Goal: Transaction & Acquisition: Purchase product/service

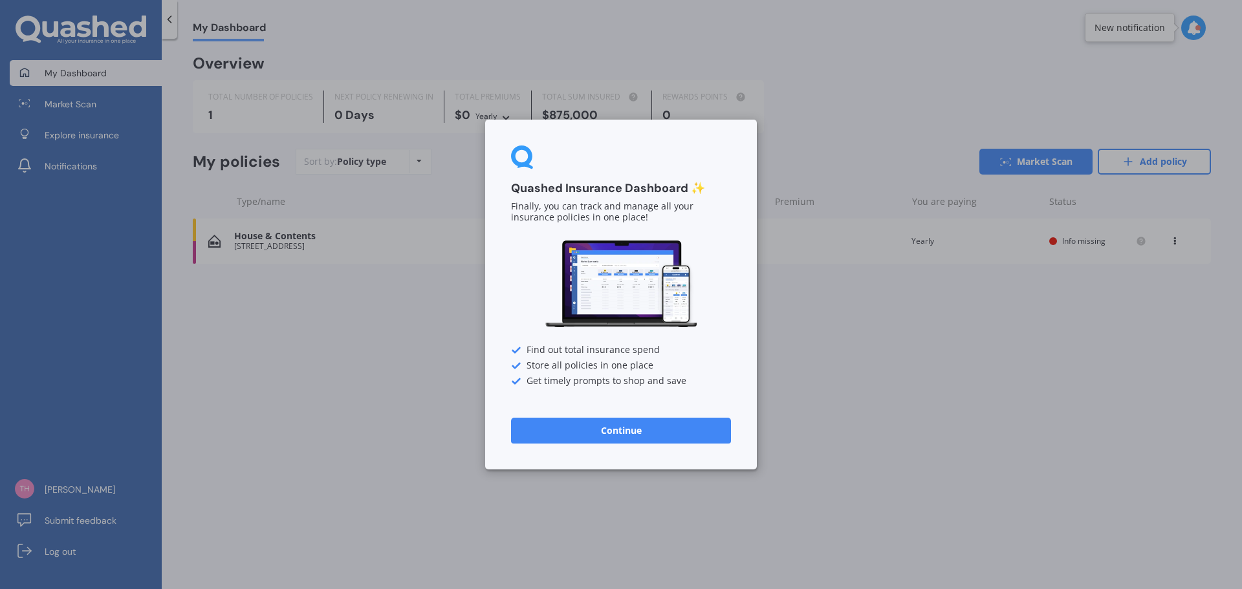
click at [661, 430] on button "Continue" at bounding box center [621, 431] width 220 height 26
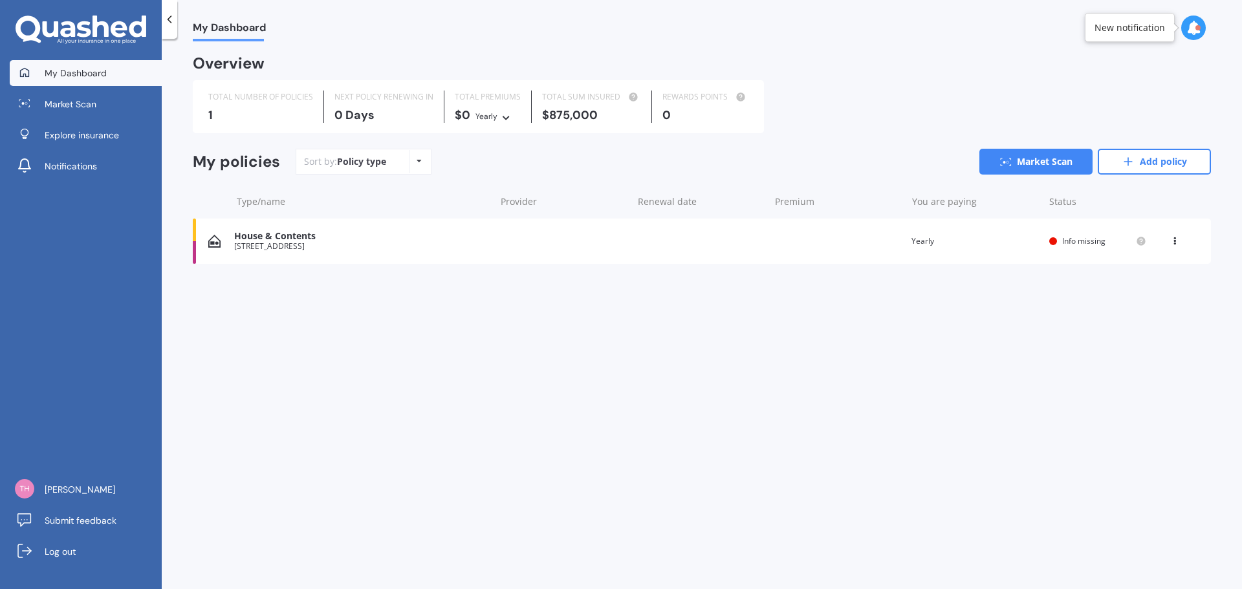
click at [323, 240] on div "House & Contents" at bounding box center [361, 236] width 254 height 11
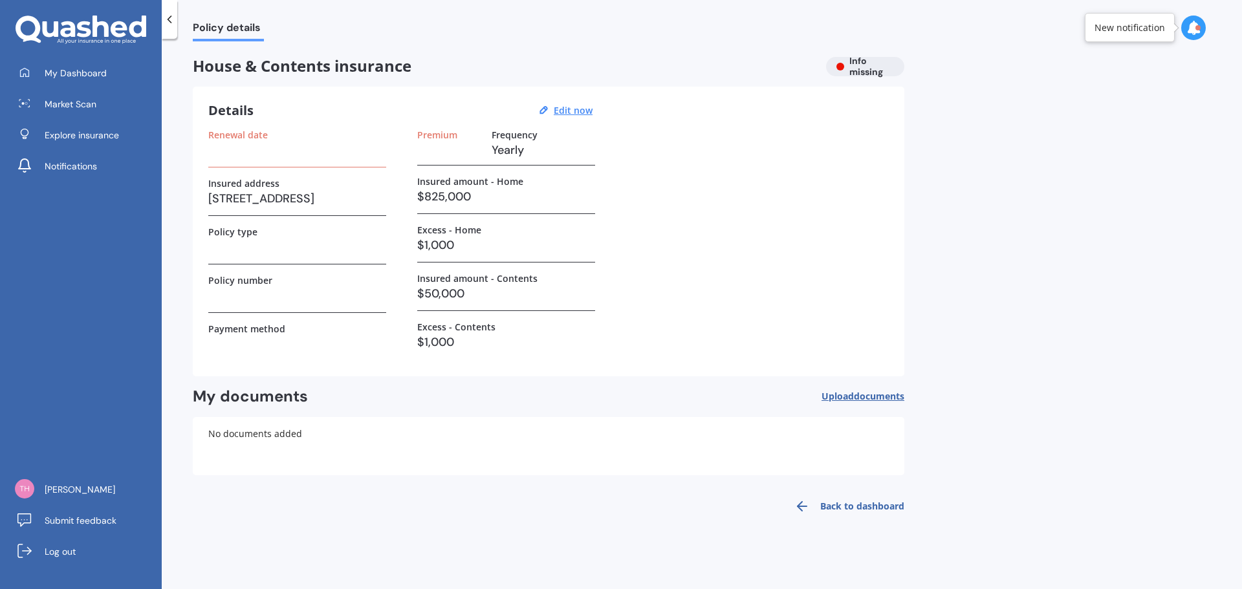
drag, startPoint x: 469, startPoint y: 197, endPoint x: 481, endPoint y: 203, distance: 13.0
click at [468, 197] on h3 "$825,000" at bounding box center [506, 196] width 178 height 19
click at [573, 111] on u "Edit now" at bounding box center [573, 110] width 39 height 12
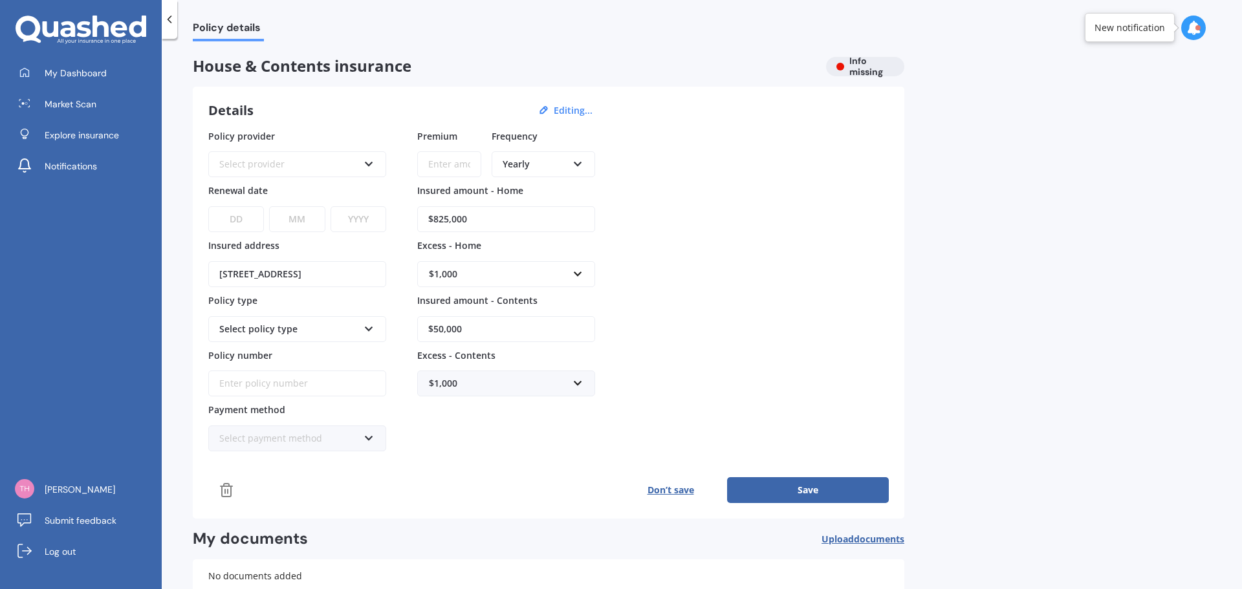
click at [475, 221] on input "$825,000" at bounding box center [506, 219] width 178 height 26
click at [473, 218] on input "$825,000" at bounding box center [506, 219] width 178 height 26
drag, startPoint x: 483, startPoint y: 219, endPoint x: 398, endPoint y: 217, distance: 84.8
click at [403, 216] on div "Policy provider Select provider AA AMI AMP ANZ ASB Ando BNZ Co-Operative Bank F…" at bounding box center [548, 290] width 681 height 323
type input "$800,000"
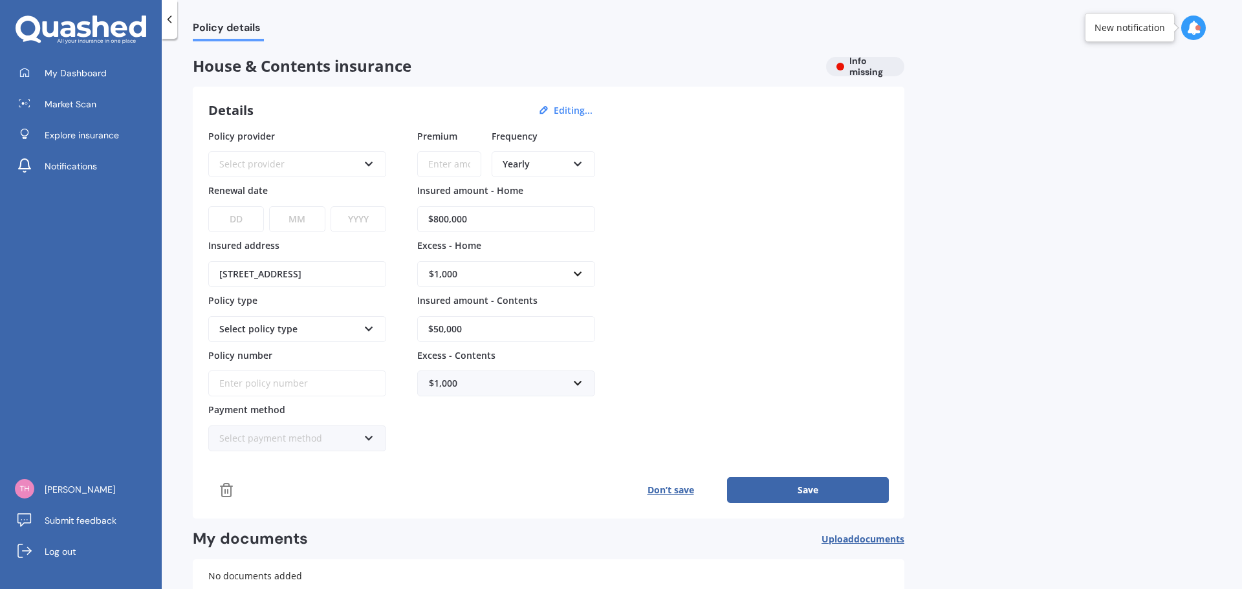
click at [472, 331] on input "$50,000" at bounding box center [506, 329] width 178 height 26
drag, startPoint x: 479, startPoint y: 330, endPoint x: 394, endPoint y: 325, distance: 85.6
click at [394, 325] on div "Policy provider Select provider AA AMI AMP ANZ ASB Ando BNZ Co-Operative Bank F…" at bounding box center [548, 290] width 681 height 323
type input "$40,000"
click at [577, 386] on input "text" at bounding box center [502, 383] width 166 height 25
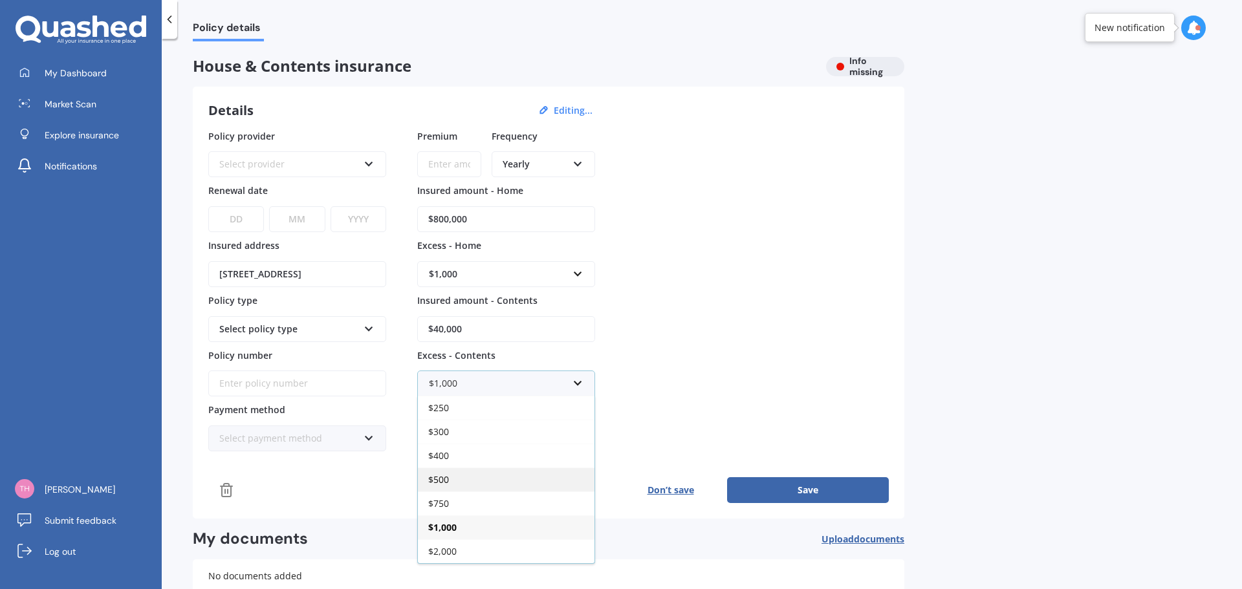
click at [451, 483] on div "$500" at bounding box center [506, 480] width 177 height 24
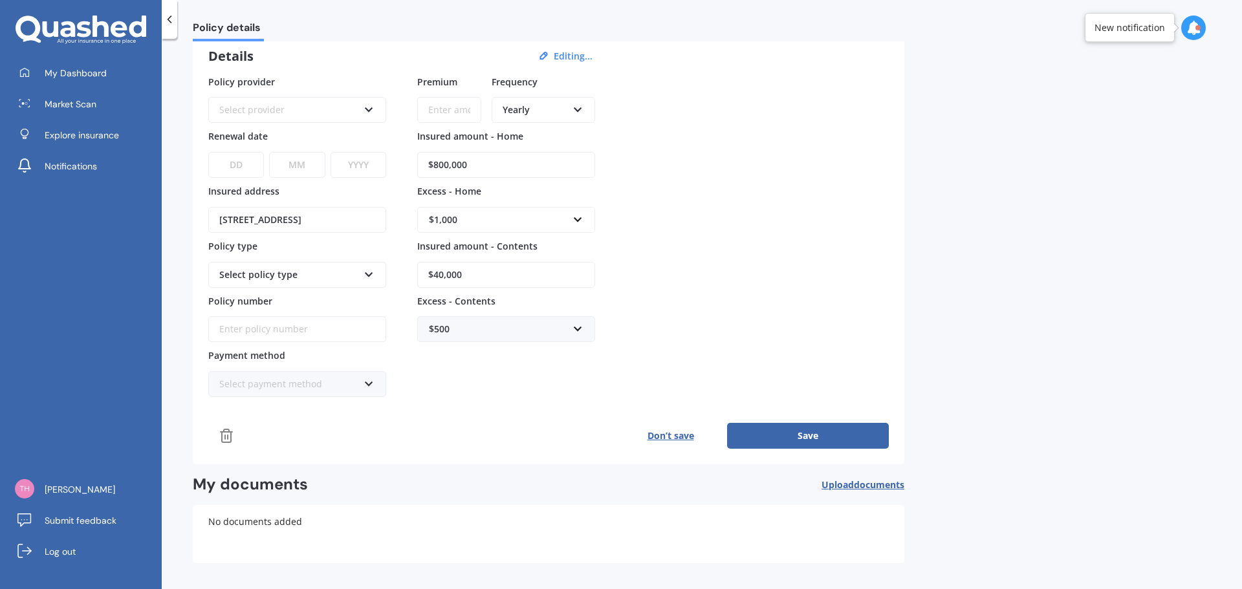
scroll to position [34, 0]
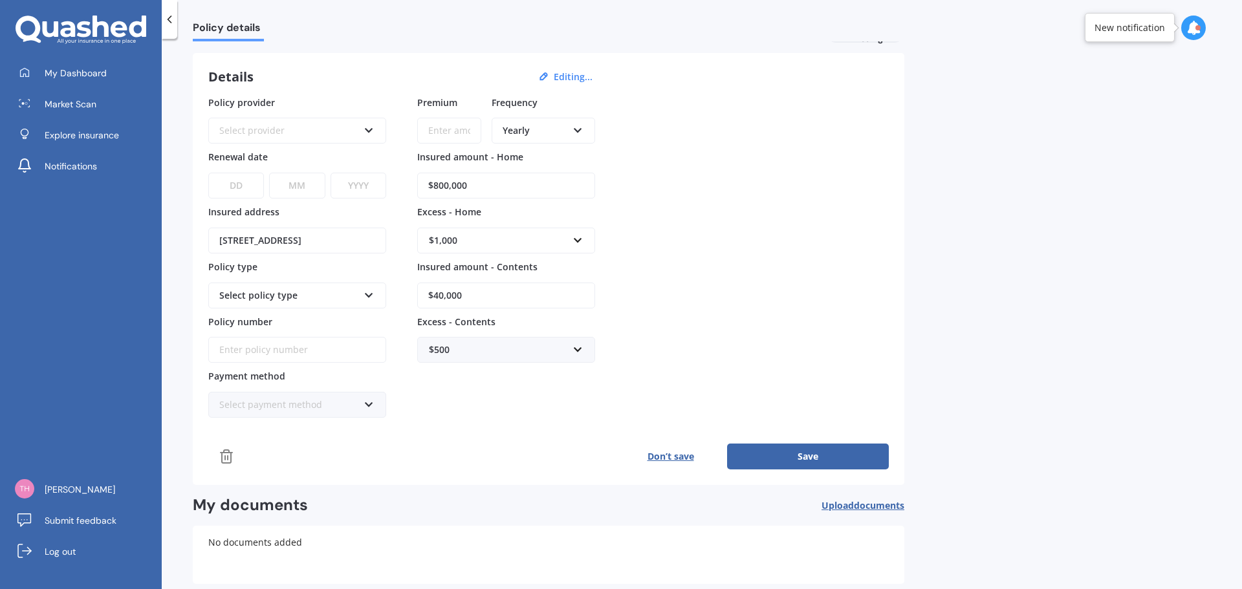
click at [822, 455] on button "Save" at bounding box center [808, 457] width 162 height 26
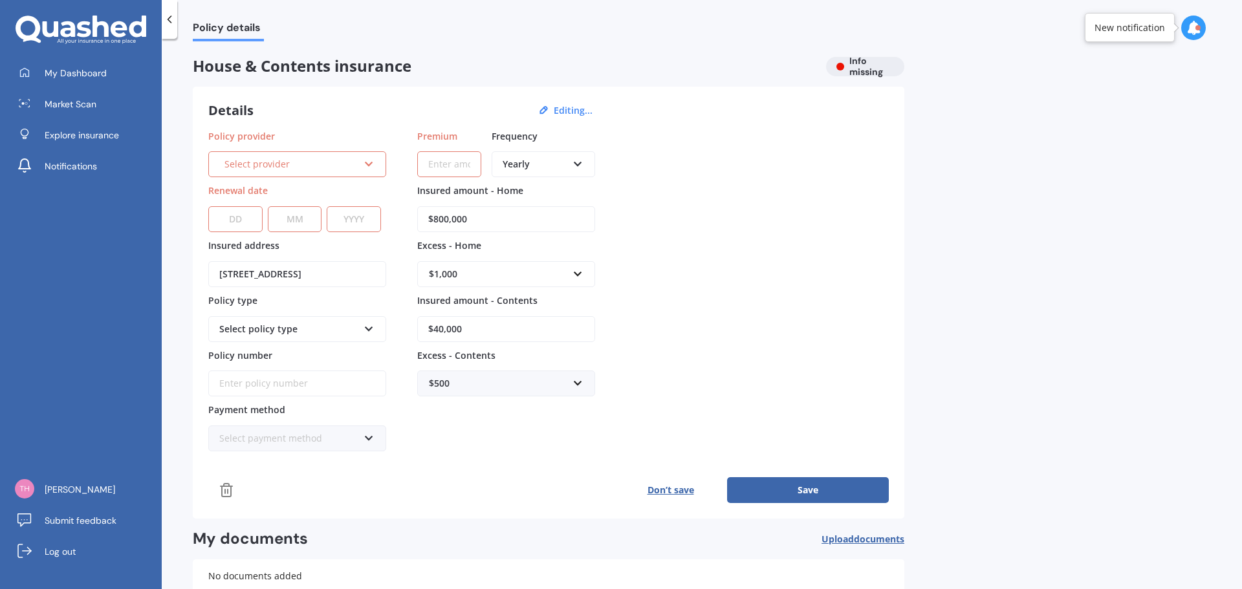
click at [673, 492] on button "Don’t save" at bounding box center [670, 490] width 113 height 26
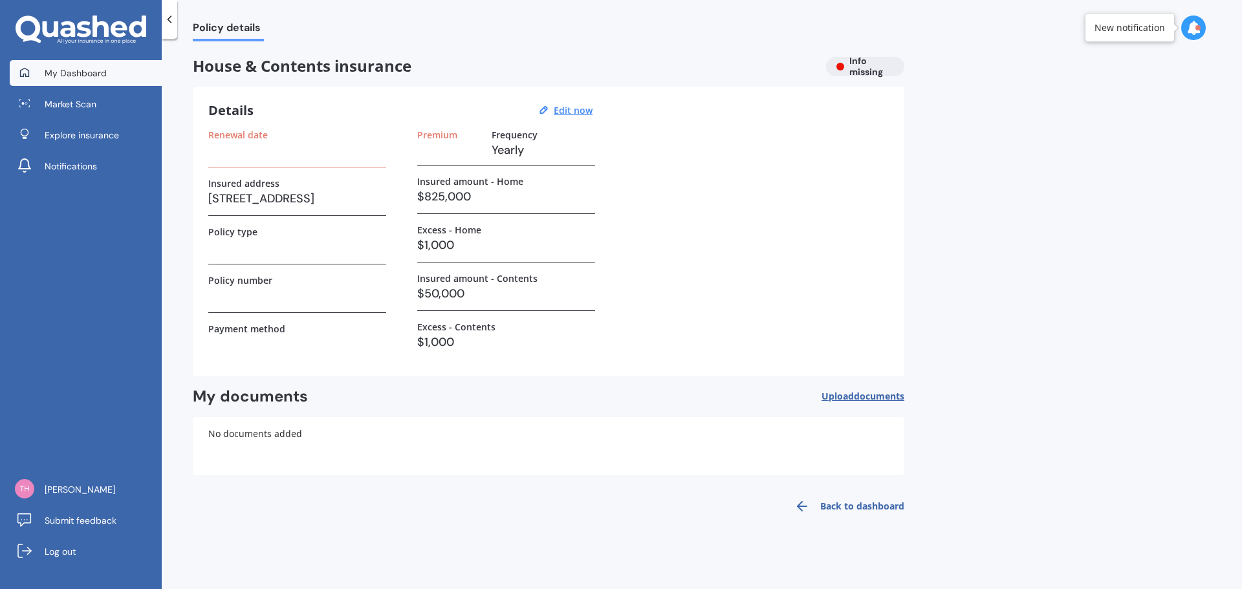
click at [67, 77] on span "My Dashboard" at bounding box center [76, 73] width 62 height 13
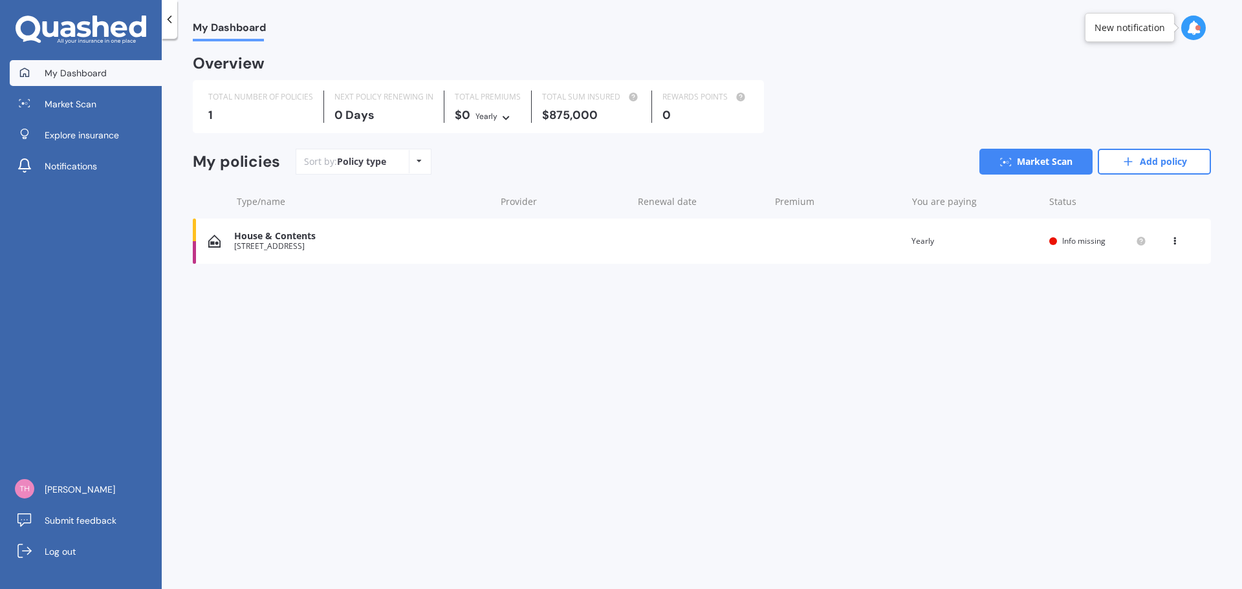
click at [1176, 245] on div "View option View policy Delete" at bounding box center [1176, 241] width 12 height 13
click at [1144, 291] on div "Delete" at bounding box center [1146, 292] width 128 height 26
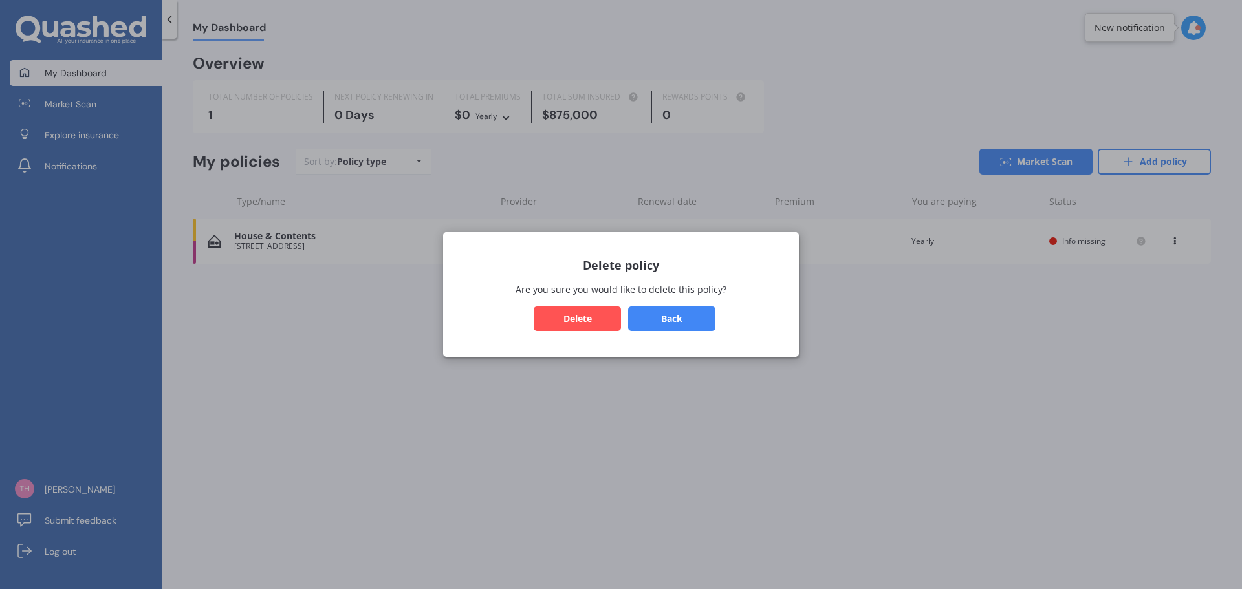
click at [587, 318] on button "Delete" at bounding box center [577, 319] width 87 height 25
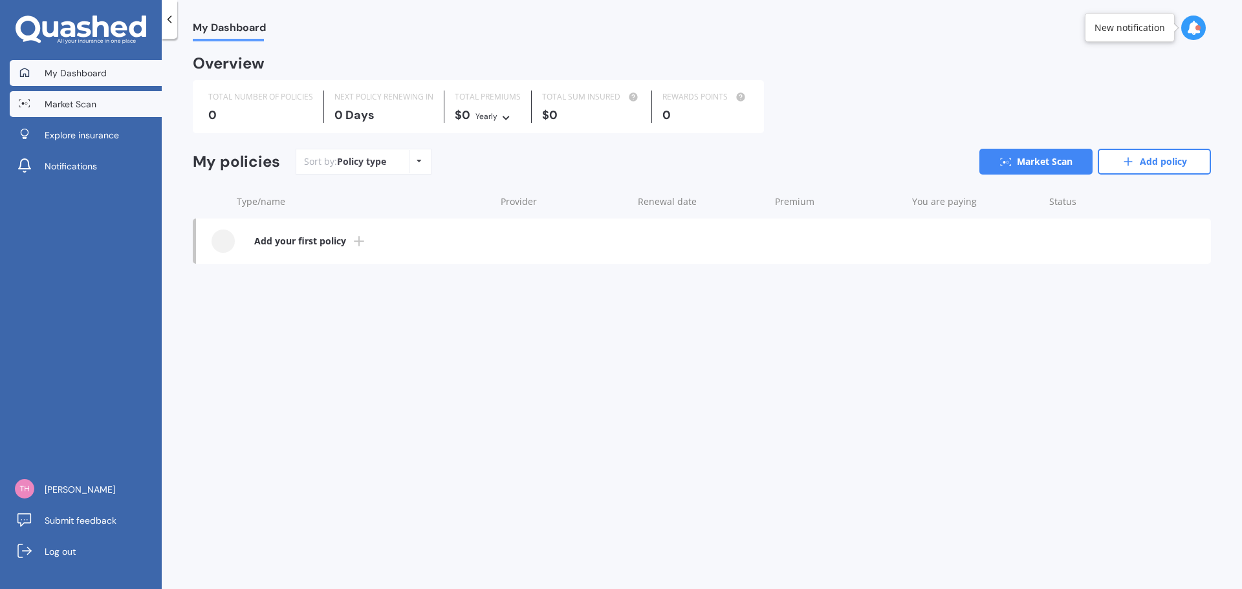
click at [89, 106] on span "Market Scan" at bounding box center [71, 104] width 52 height 13
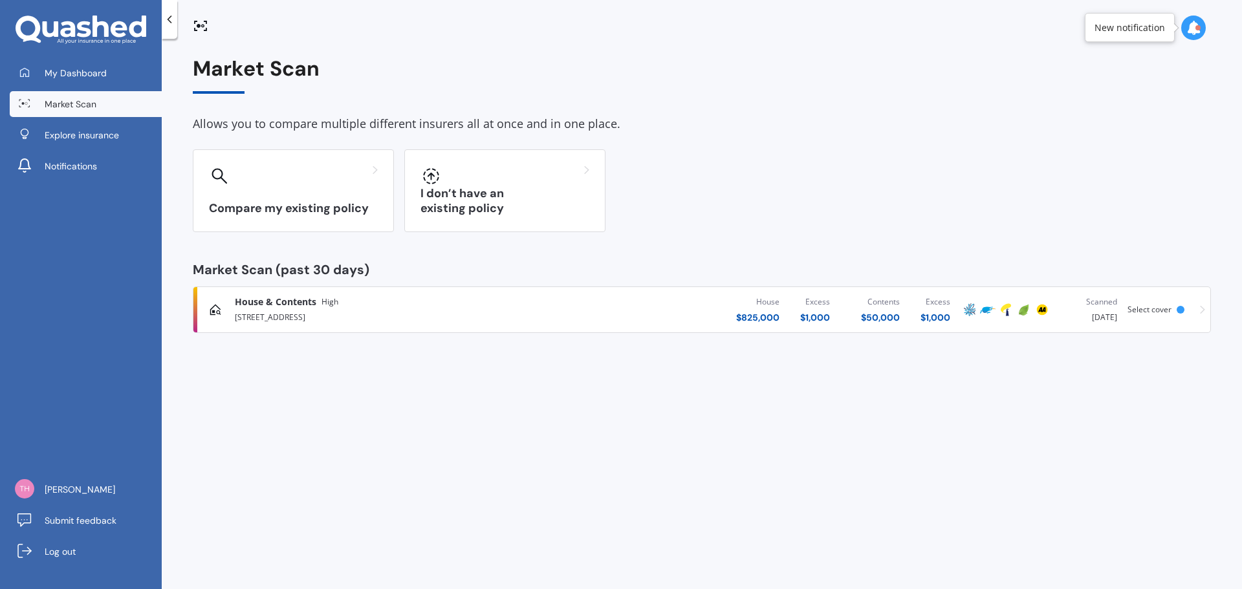
click at [306, 301] on span "House & Contents" at bounding box center [276, 302] width 82 height 13
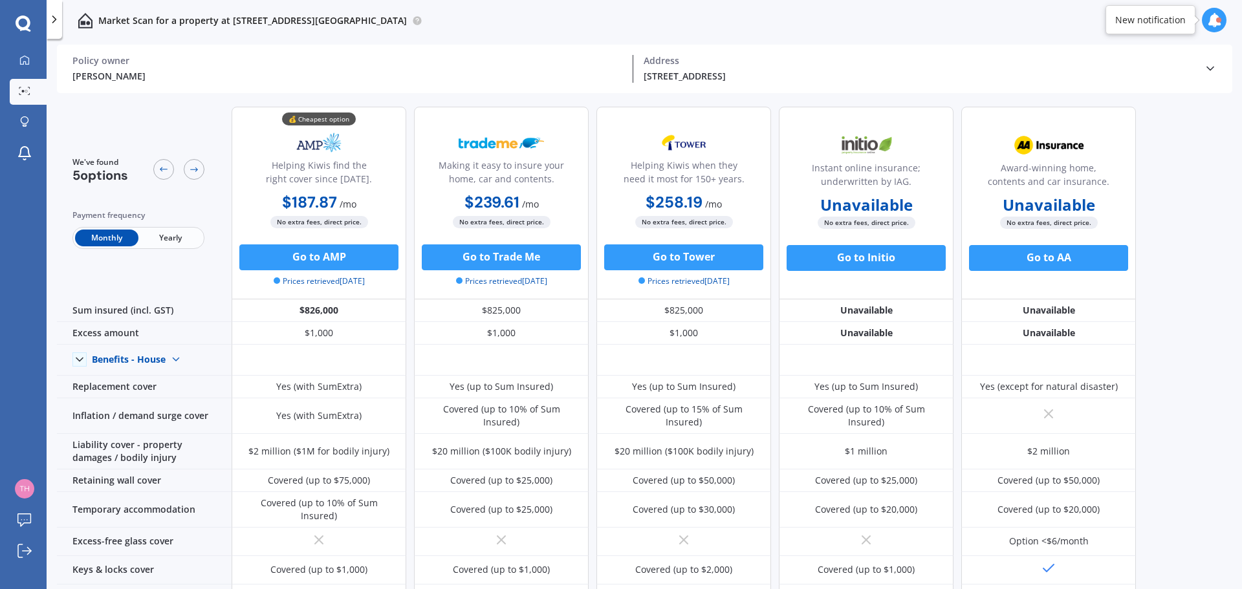
click at [174, 238] on span "Yearly" at bounding box center [169, 238] width 63 height 17
click at [686, 74] on div "[STREET_ADDRESS]" at bounding box center [919, 76] width 550 height 14
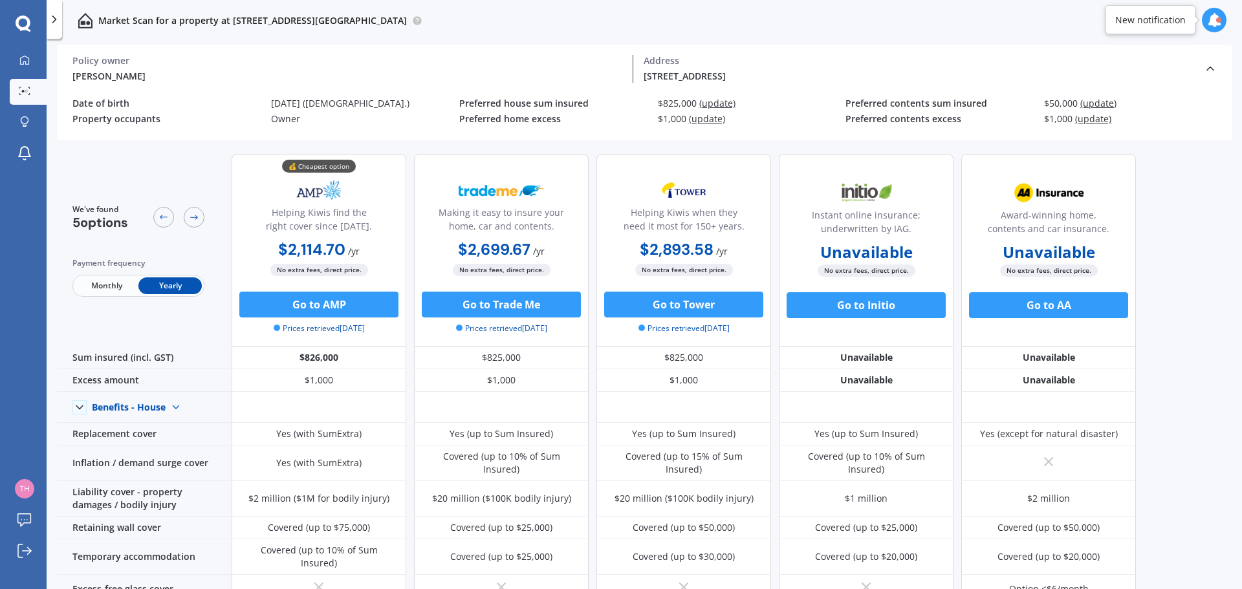
click at [716, 104] on span "(update)" at bounding box center [717, 103] width 36 height 12
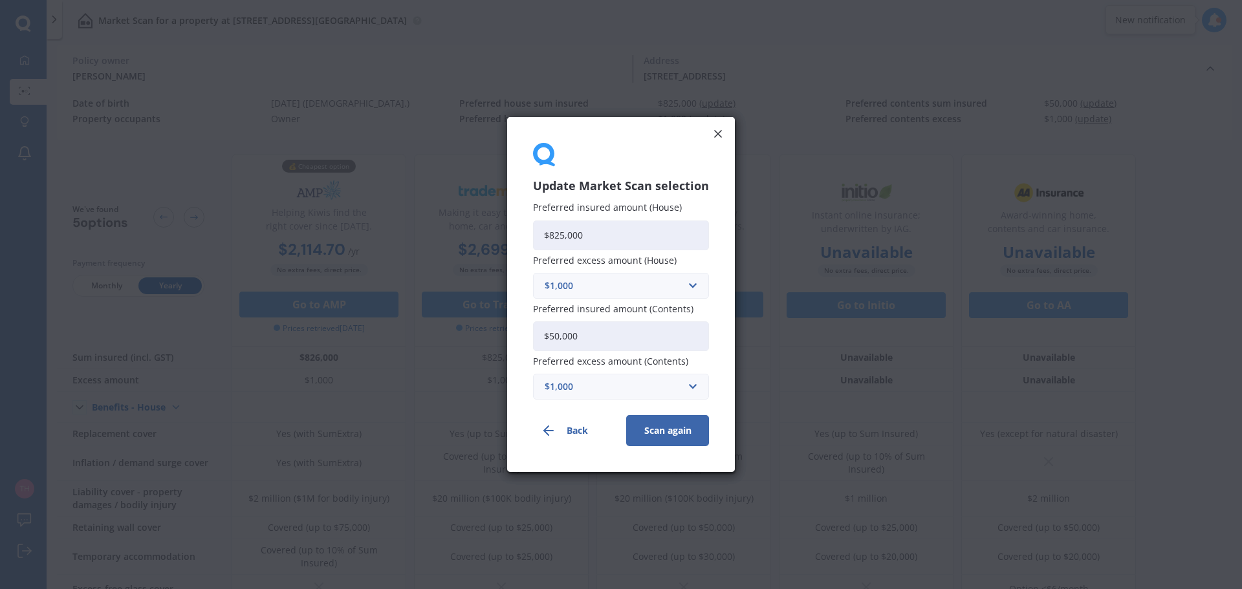
click at [589, 239] on input "$825,000" at bounding box center [621, 235] width 176 height 30
drag, startPoint x: 606, startPoint y: 234, endPoint x: 504, endPoint y: 233, distance: 101.6
click at [505, 232] on div "Update Market Scan selection Preferred insured amount (House) $825,000 Preferre…" at bounding box center [621, 294] width 1242 height 589
type input "$800,000"
click at [584, 332] on input "$50,000" at bounding box center [621, 337] width 176 height 30
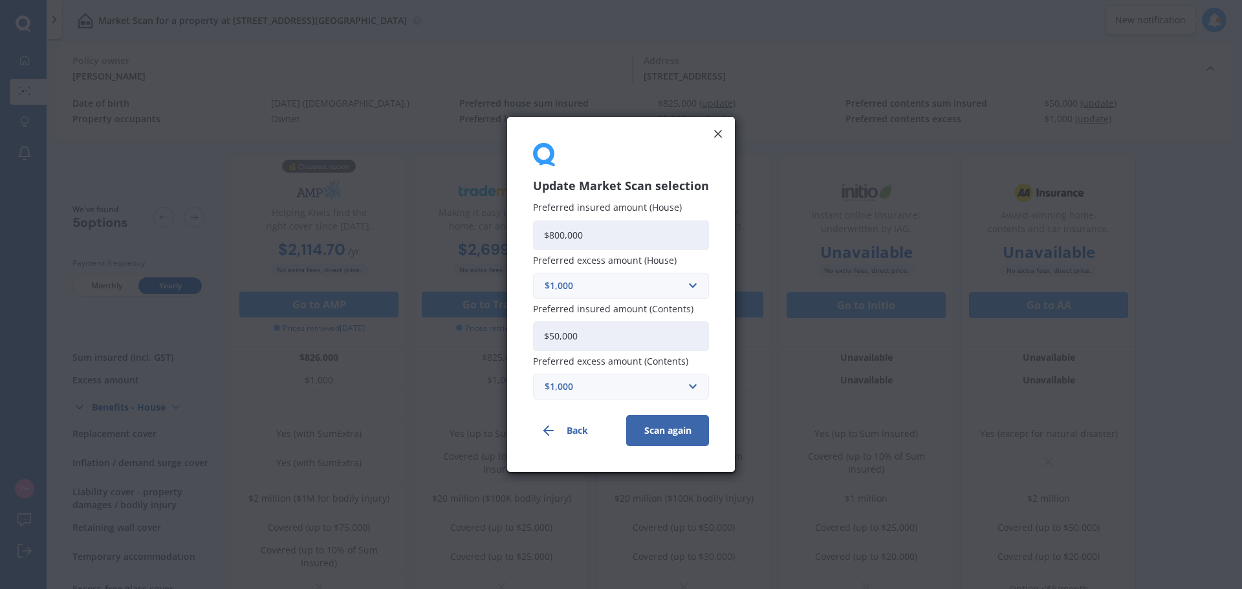
drag, startPoint x: 595, startPoint y: 338, endPoint x: 511, endPoint y: 333, distance: 84.3
click at [511, 333] on div "Update Market Scan selection Preferred insured amount (House) $800,000 Preferre…" at bounding box center [621, 294] width 228 height 355
type input "$40,000"
click at [692, 388] on input "text" at bounding box center [616, 387] width 164 height 25
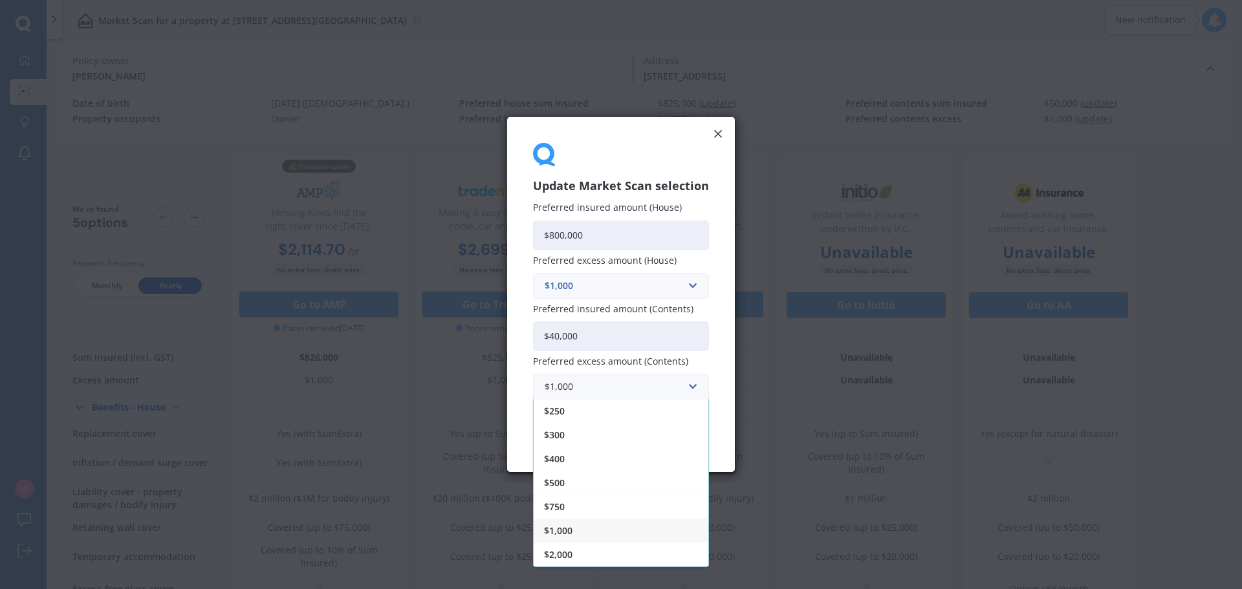
click at [581, 484] on div "$500" at bounding box center [621, 483] width 175 height 24
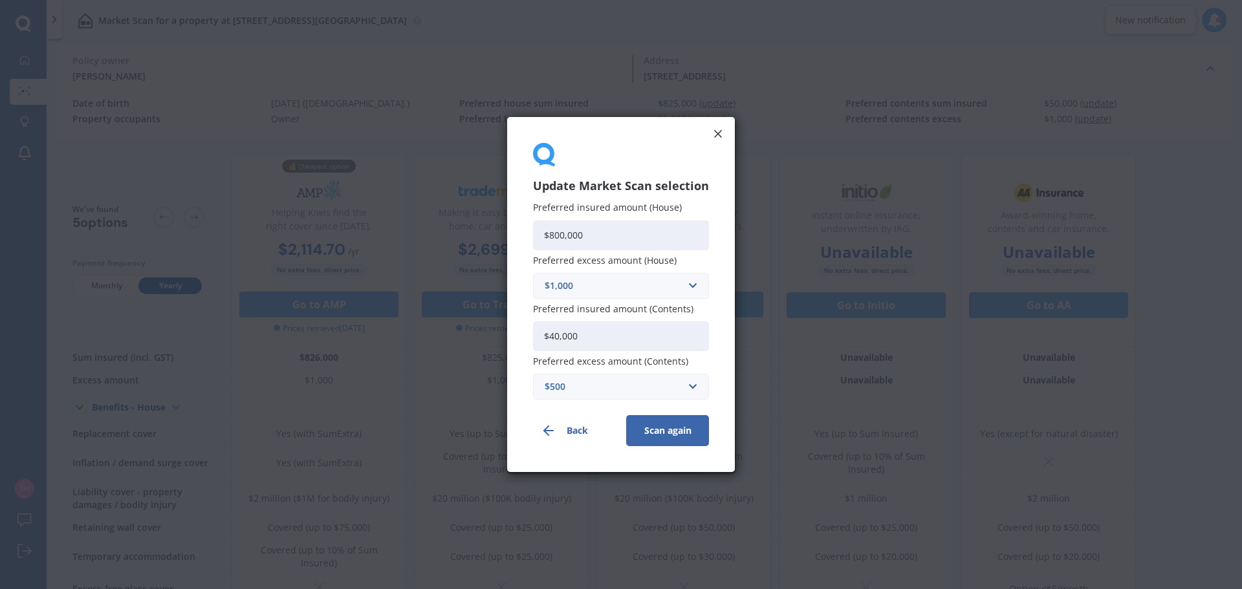
click at [671, 435] on button "Scan again" at bounding box center [667, 430] width 83 height 31
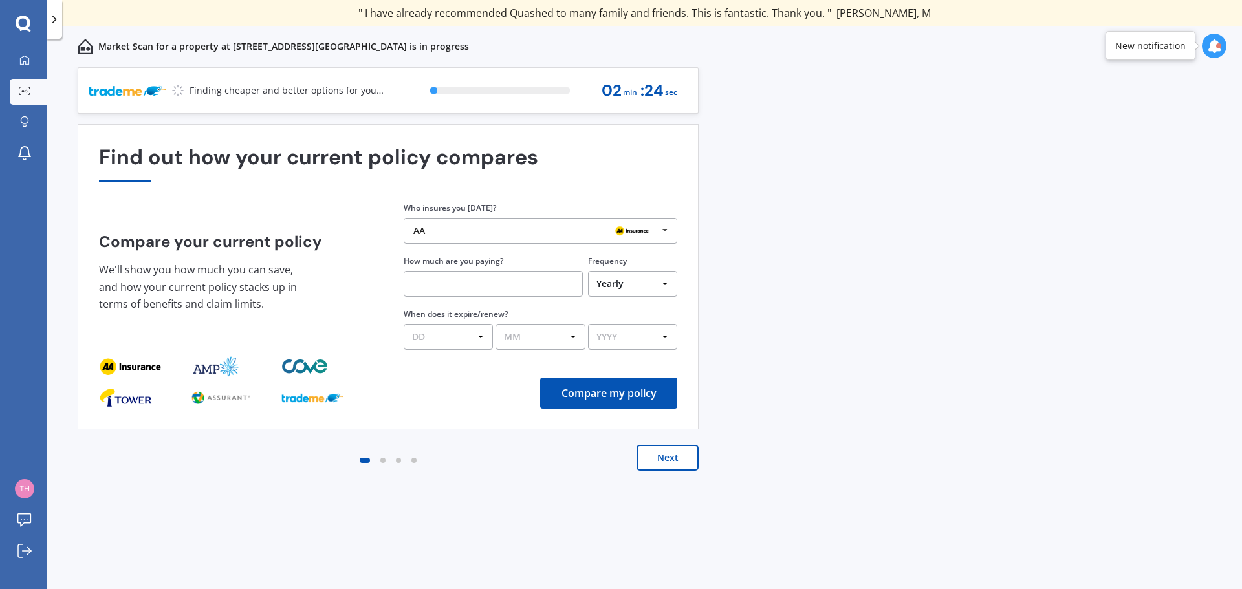
click at [672, 459] on button "Next" at bounding box center [668, 458] width 62 height 26
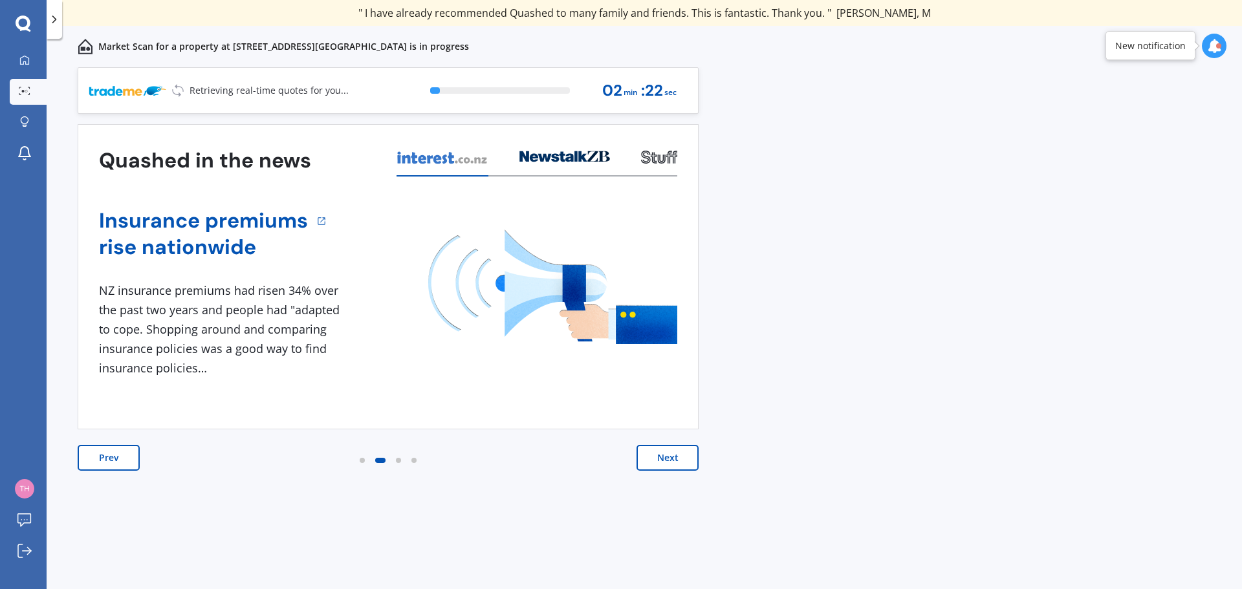
click at [673, 457] on button "Next" at bounding box center [668, 458] width 62 height 26
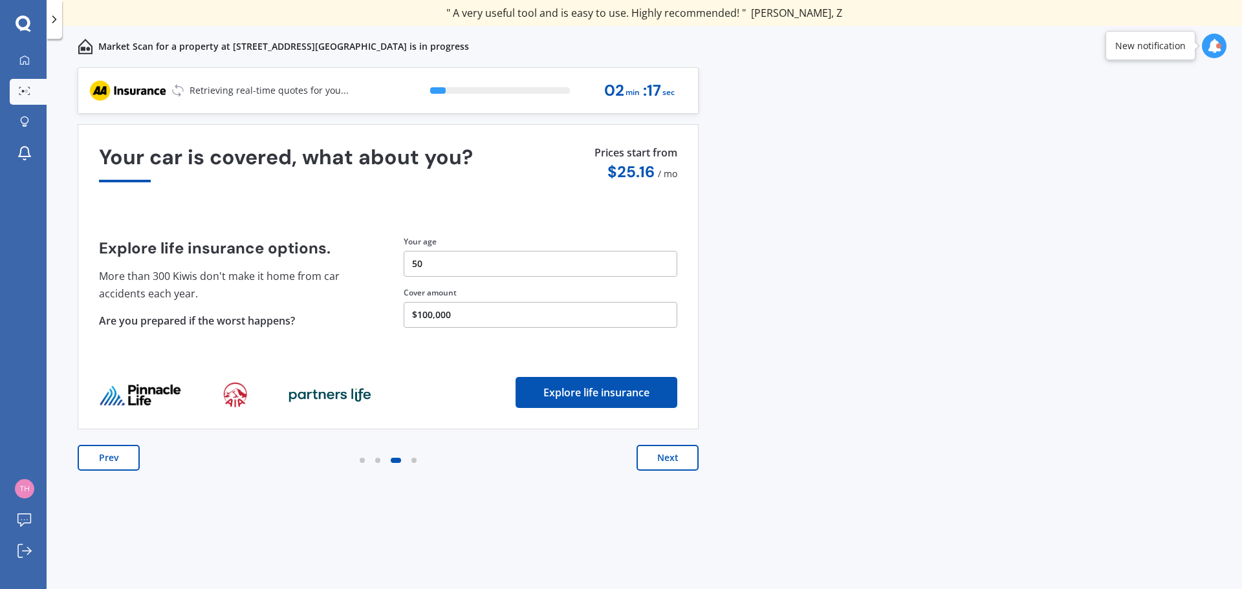
click at [676, 464] on button "Next" at bounding box center [668, 458] width 62 height 26
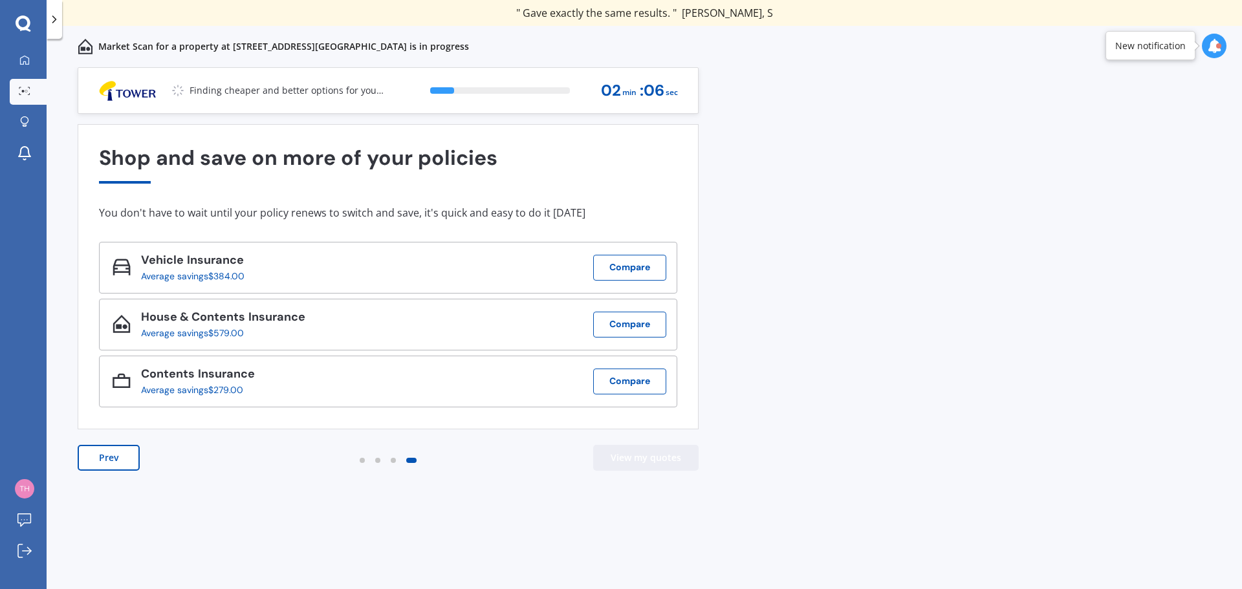
click at [649, 462] on button "View my quotes" at bounding box center [645, 458] width 105 height 26
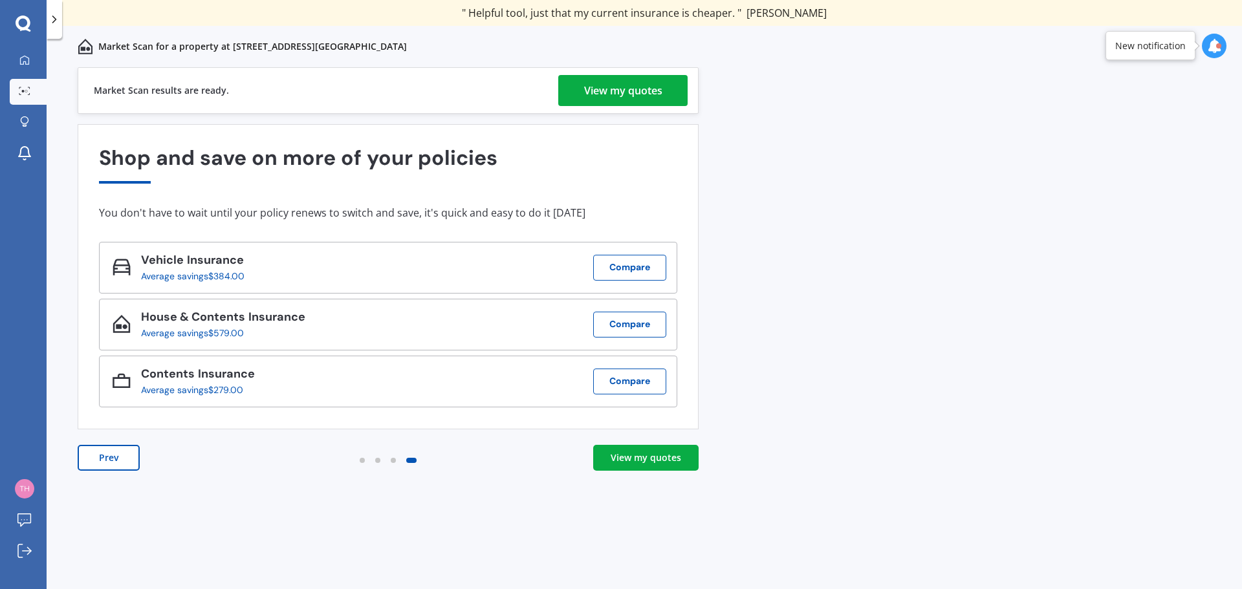
click at [651, 455] on div "View my quotes" at bounding box center [646, 458] width 71 height 13
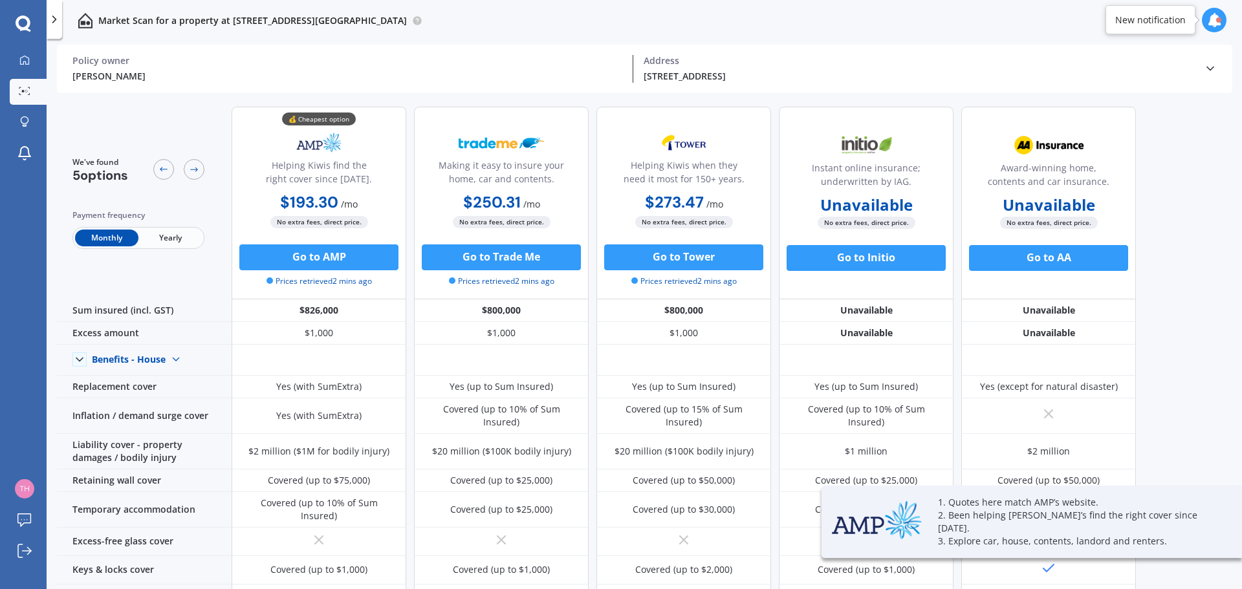
click at [173, 239] on span "Yearly" at bounding box center [169, 238] width 63 height 17
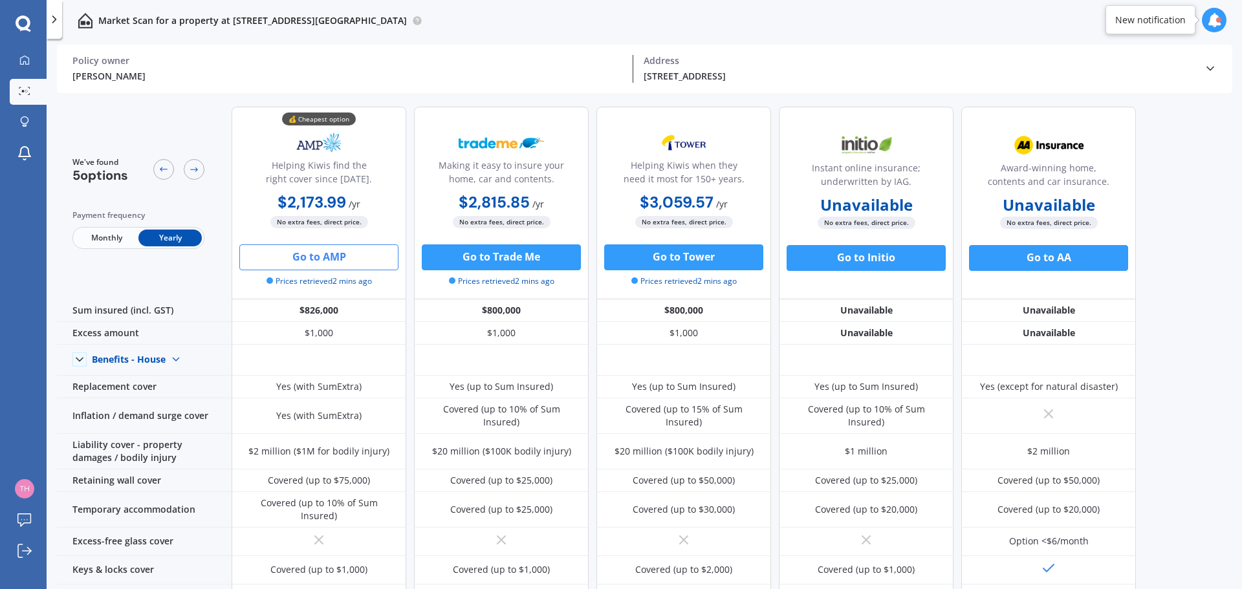
drag, startPoint x: 345, startPoint y: 260, endPoint x: 321, endPoint y: 258, distance: 24.0
click at [321, 258] on button "Go to AMP" at bounding box center [318, 258] width 159 height 26
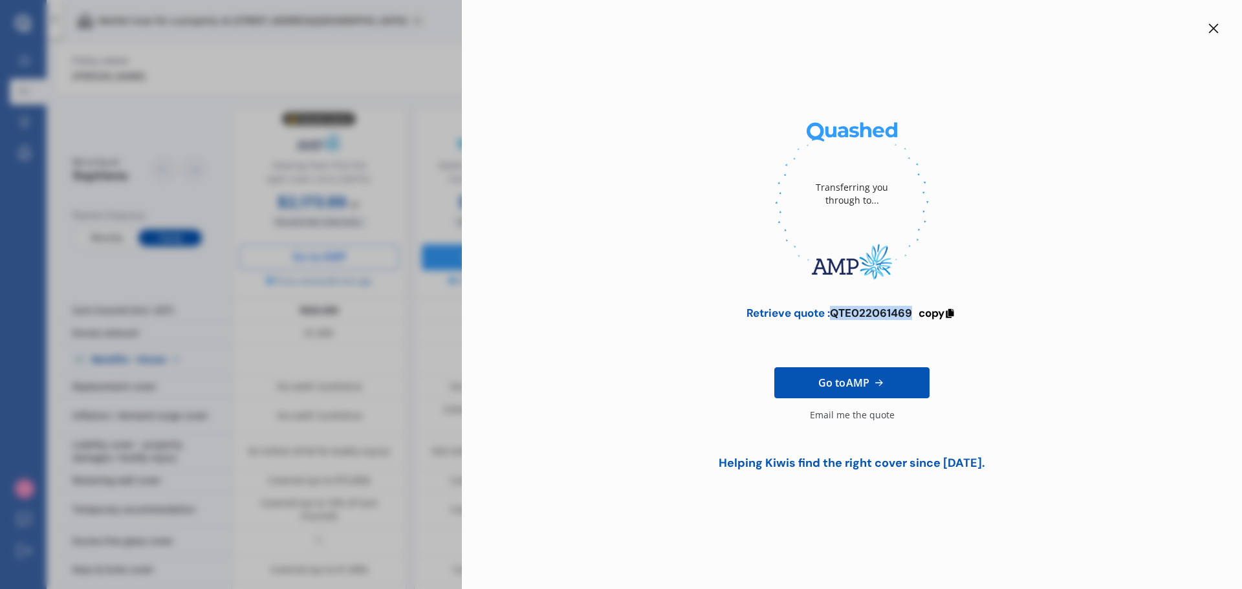
drag, startPoint x: 913, startPoint y: 314, endPoint x: 832, endPoint y: 312, distance: 80.9
click at [832, 312] on div "Retrieve quote : QTE022061469" at bounding box center [830, 313] width 166 height 13
copy div "QTE022061469"
click at [1218, 27] on icon at bounding box center [1214, 28] width 10 height 10
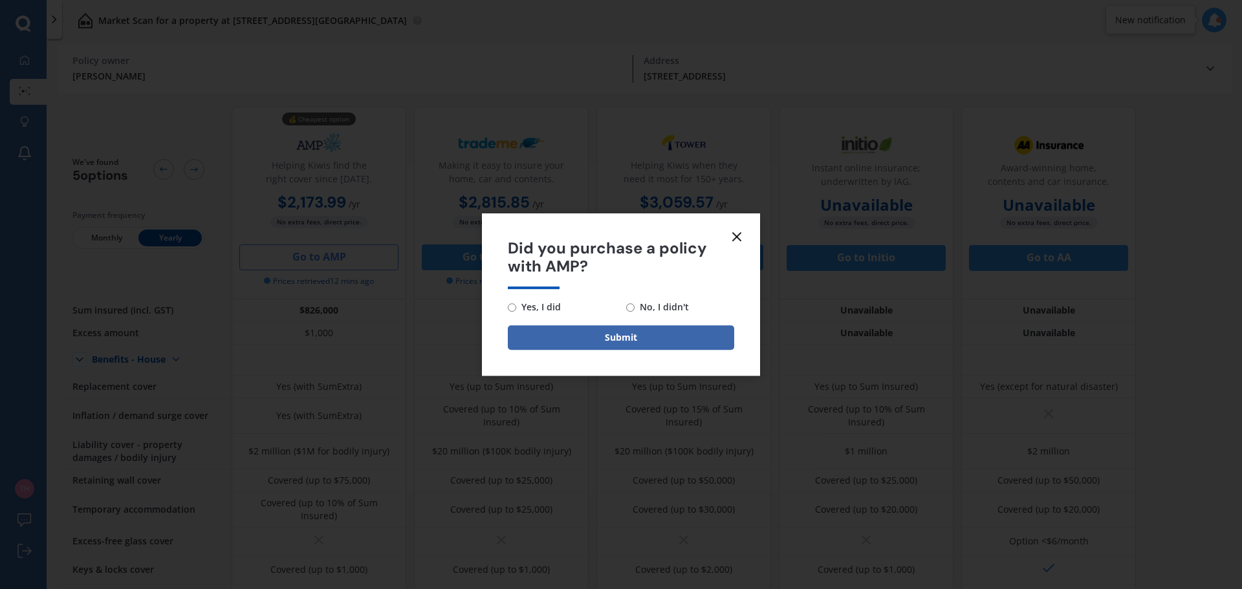
click at [739, 236] on icon at bounding box center [737, 237] width 16 height 16
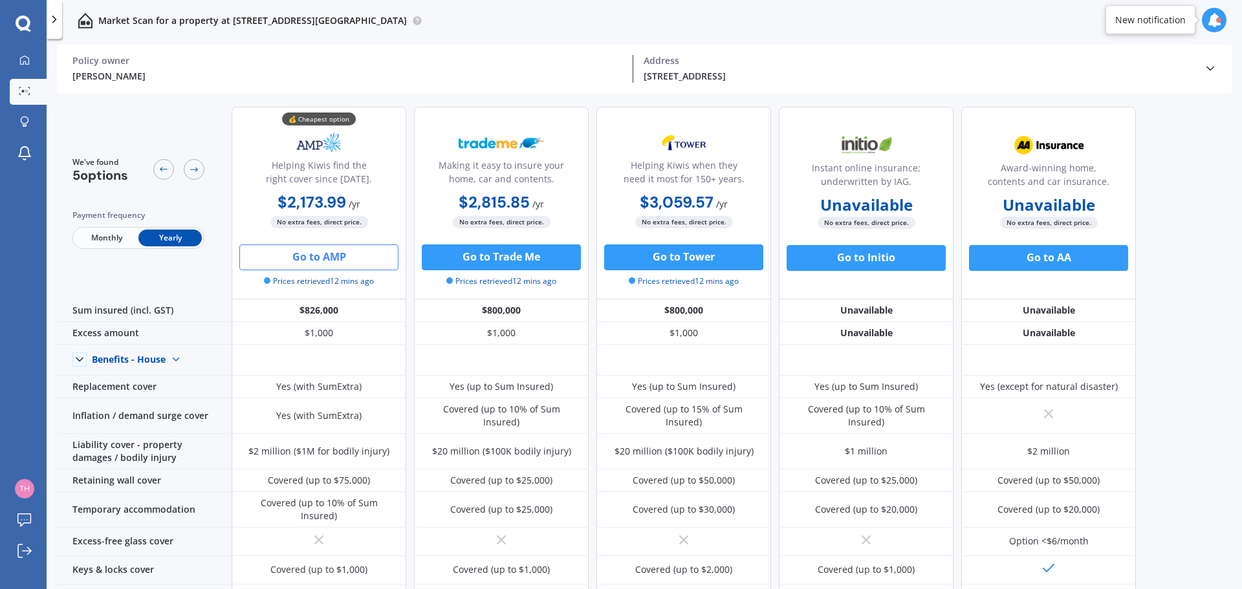
click at [333, 262] on button "Go to AMP" at bounding box center [318, 258] width 159 height 26
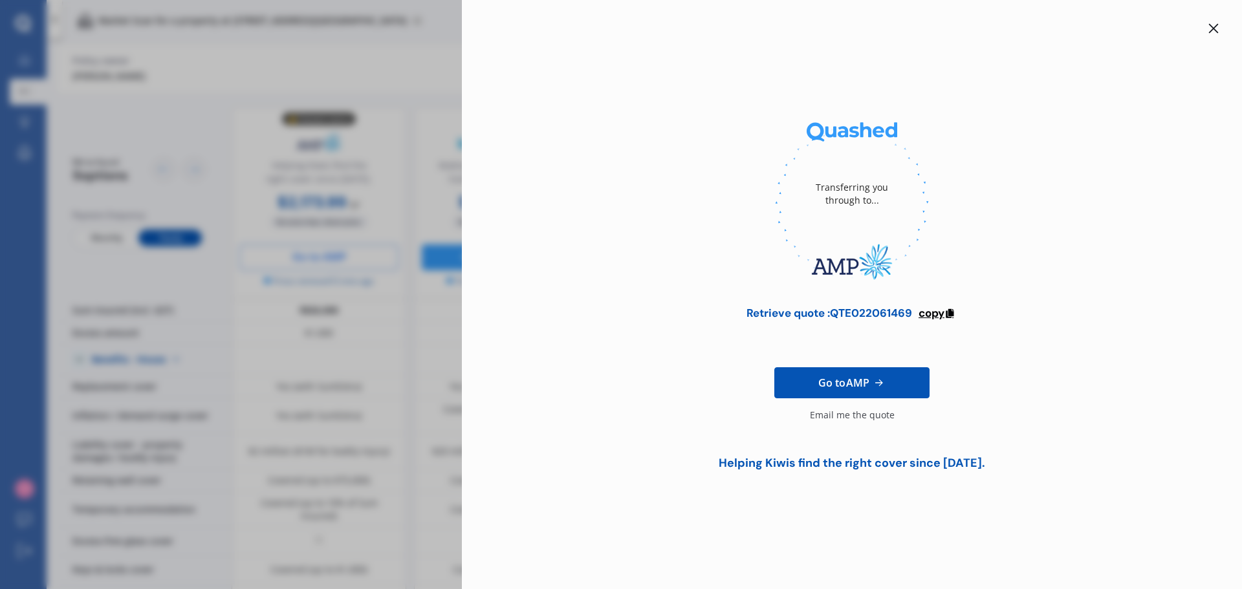
click at [937, 312] on span "copy" at bounding box center [932, 313] width 26 height 14
